Goal: Navigation & Orientation: Find specific page/section

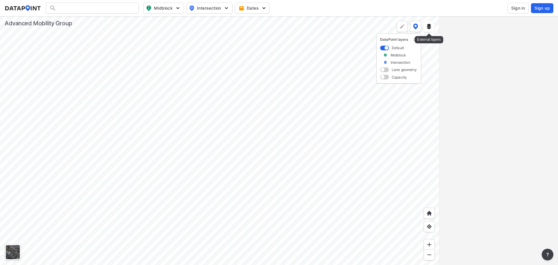
click at [428, 30] on button at bounding box center [428, 26] width 11 height 11
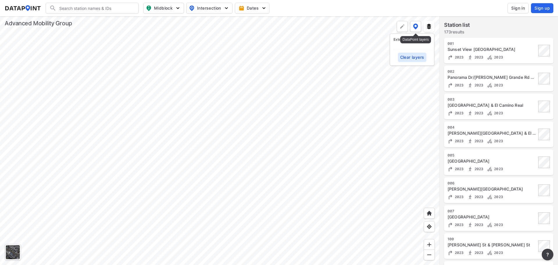
click at [415, 28] on img at bounding box center [415, 27] width 5 height 6
click at [9, 255] on div at bounding box center [13, 252] width 14 height 14
click at [19, 10] on img at bounding box center [23, 8] width 36 height 6
click at [23, 7] on img at bounding box center [23, 8] width 36 height 6
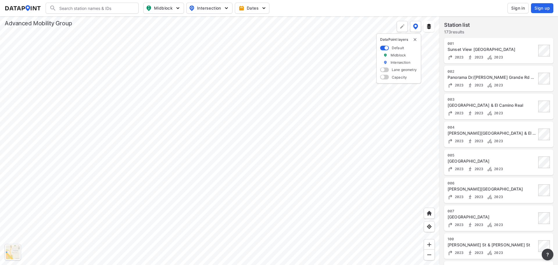
click at [23, 7] on img at bounding box center [23, 8] width 36 height 6
click at [30, 9] on img at bounding box center [23, 8] width 36 height 6
click at [23, 5] on div "Search Please enter a search term. Midblock Intersection Dates Sign in Sign up" at bounding box center [279, 8] width 548 height 11
